Goal: Transaction & Acquisition: Obtain resource

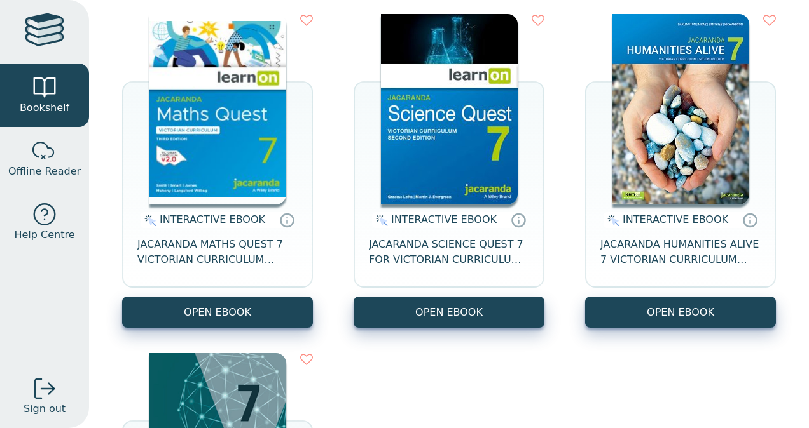
scroll to position [161, 0]
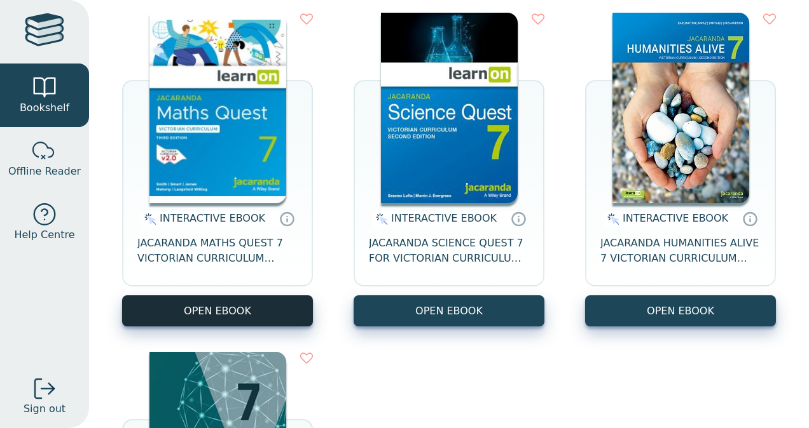
click at [188, 322] on button "OPEN EBOOK" at bounding box center [217, 311] width 191 height 31
click at [259, 319] on button "OPEN EBOOK" at bounding box center [217, 311] width 191 height 31
